Goal: Transaction & Acquisition: Purchase product/service

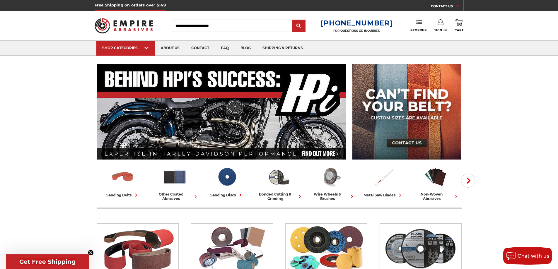
click at [233, 30] on input "Search" at bounding box center [231, 26] width 121 height 12
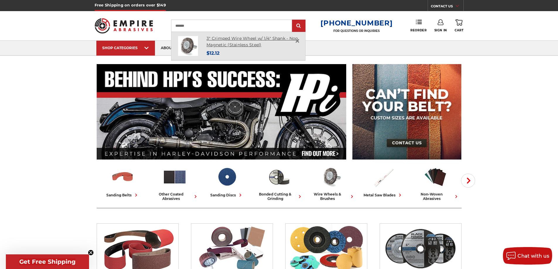
type input "*******"
click at [244, 42] on link "3" Crimped Wire Wheel w/ 1/4" Shank - Non Magnetic (Stainless Steel)" at bounding box center [251, 42] width 91 height 12
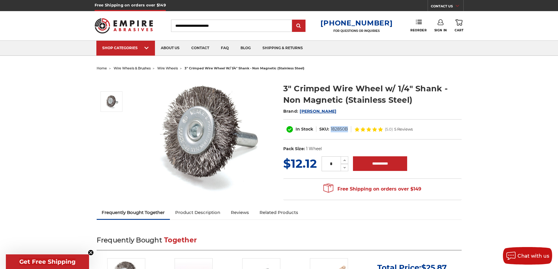
drag, startPoint x: 347, startPoint y: 131, endPoint x: 331, endPoint y: 131, distance: 16.1
click at [331, 131] on dd "182850B" at bounding box center [339, 129] width 17 height 6
click at [334, 129] on dd "182850B" at bounding box center [339, 129] width 17 height 6
drag, startPoint x: 317, startPoint y: 165, endPoint x: 280, endPoint y: 163, distance: 36.9
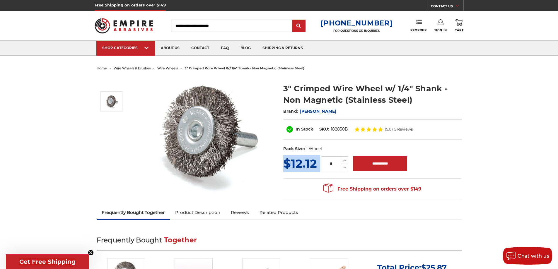
click at [280, 163] on section "MSRP: Was: Now: $12.12 (You save ) * Increase Quantity:" at bounding box center [372, 179] width 187 height 48
click at [283, 163] on span "$12.12" at bounding box center [300, 163] width 34 height 14
drag, startPoint x: 284, startPoint y: 161, endPoint x: 314, endPoint y: 160, distance: 30.5
click at [314, 160] on span "$12.12" at bounding box center [300, 163] width 34 height 14
drag, startPoint x: 168, startPoint y: 66, endPoint x: 166, endPoint y: 69, distance: 3.3
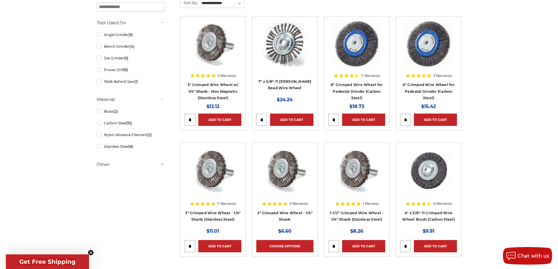
scroll to position [176, 0]
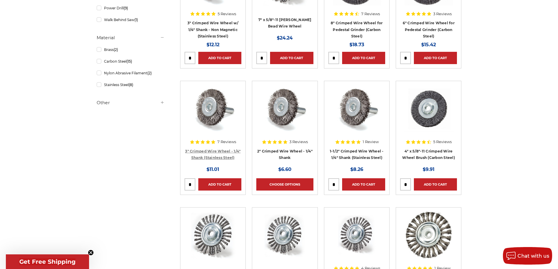
click at [221, 157] on link "3" Crimped Wire Wheel - 1/4" Shank (Stainless Steel)" at bounding box center [212, 154] width 55 height 11
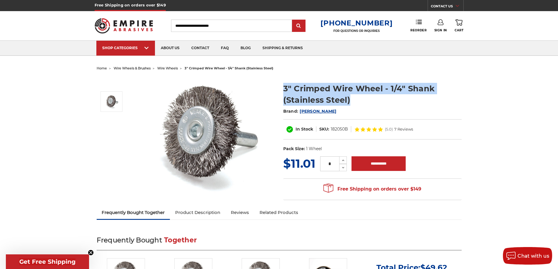
drag, startPoint x: 352, startPoint y: 102, endPoint x: 282, endPoint y: 88, distance: 71.7
click at [282, 88] on section "3" Crimped Wire Wheel - 1/4" Shank (Stainless Steel) Brand: Mercer In Stock SKU…" at bounding box center [372, 116] width 187 height 78
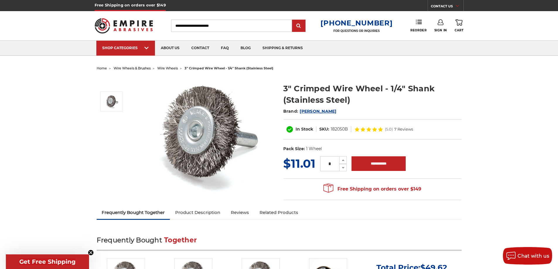
click at [333, 131] on dd "182050B" at bounding box center [339, 129] width 17 height 6
copy dd "182050B"
